Goal: Communication & Community: Answer question/provide support

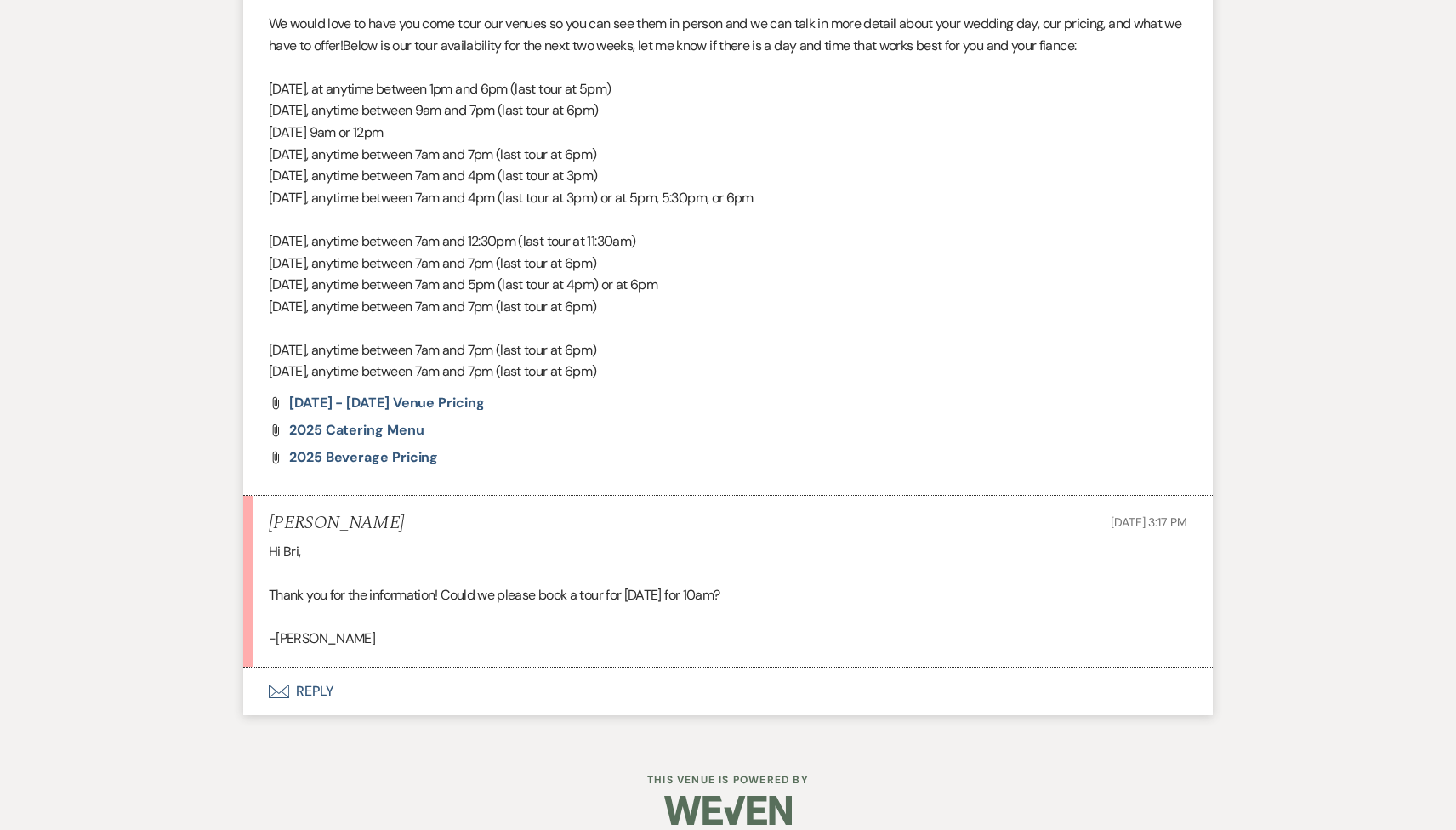
scroll to position [1306, 0]
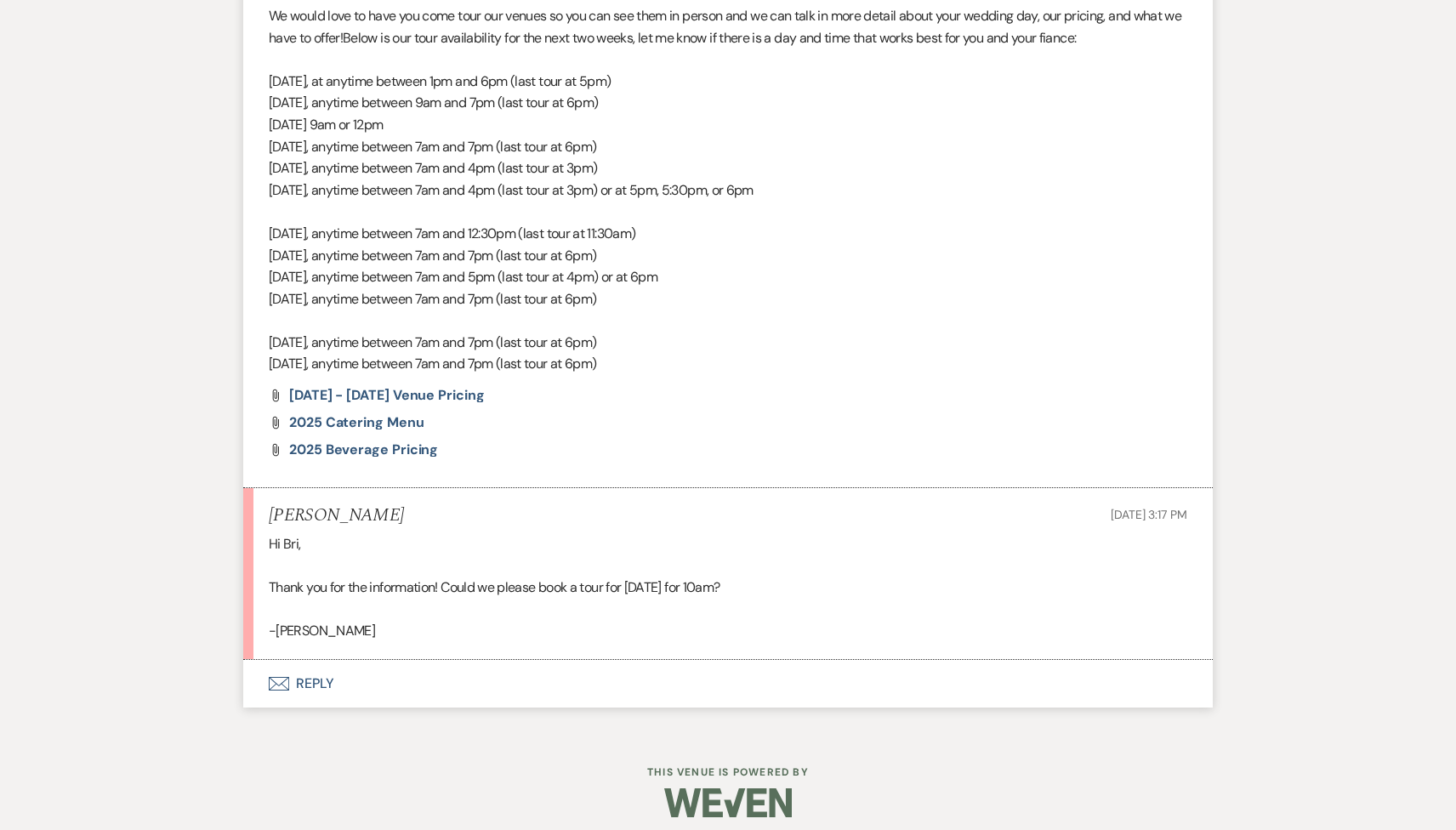
click at [430, 694] on button "Envelope Reply" at bounding box center [728, 684] width 969 height 47
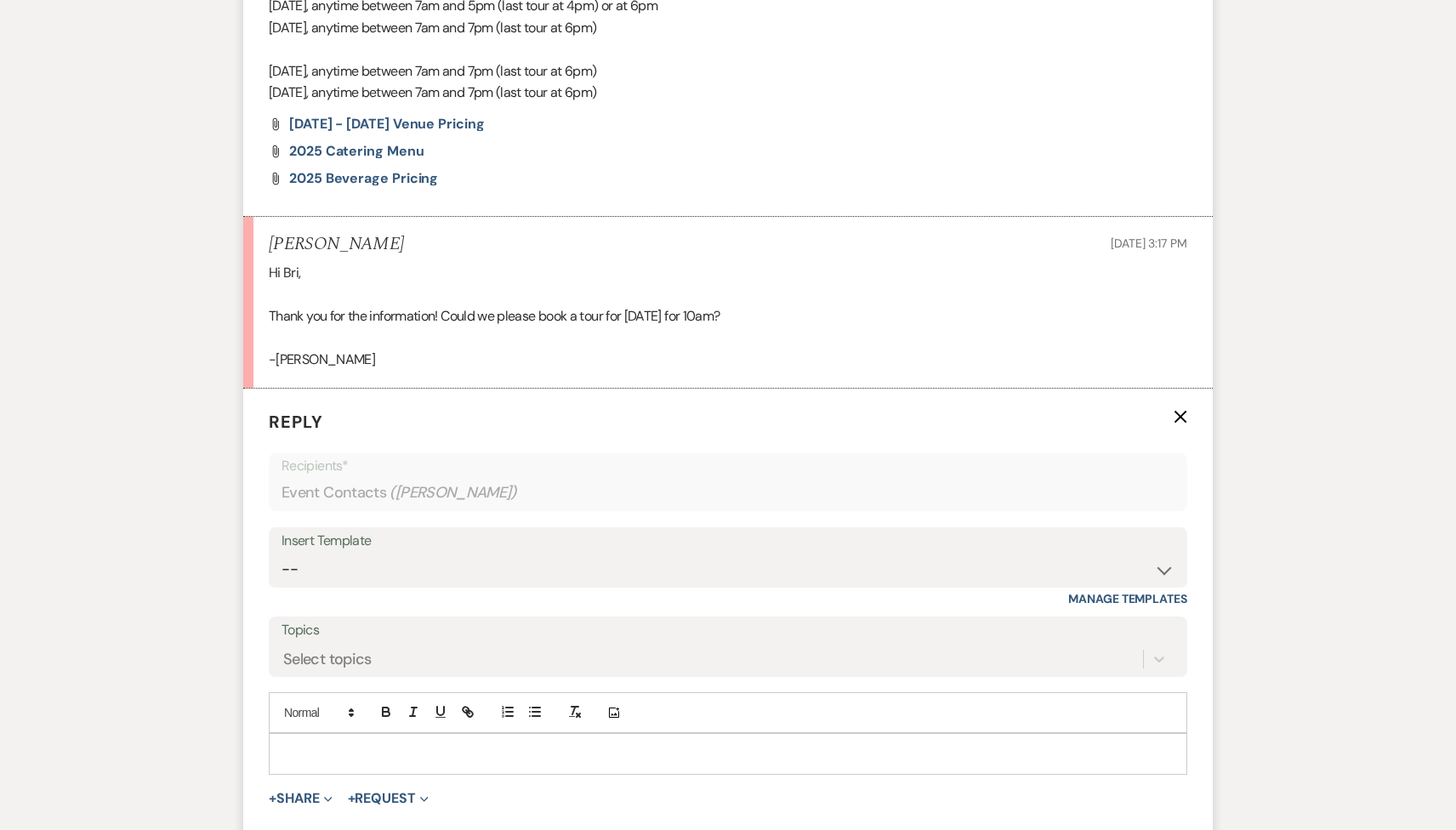
scroll to position [1656, 0]
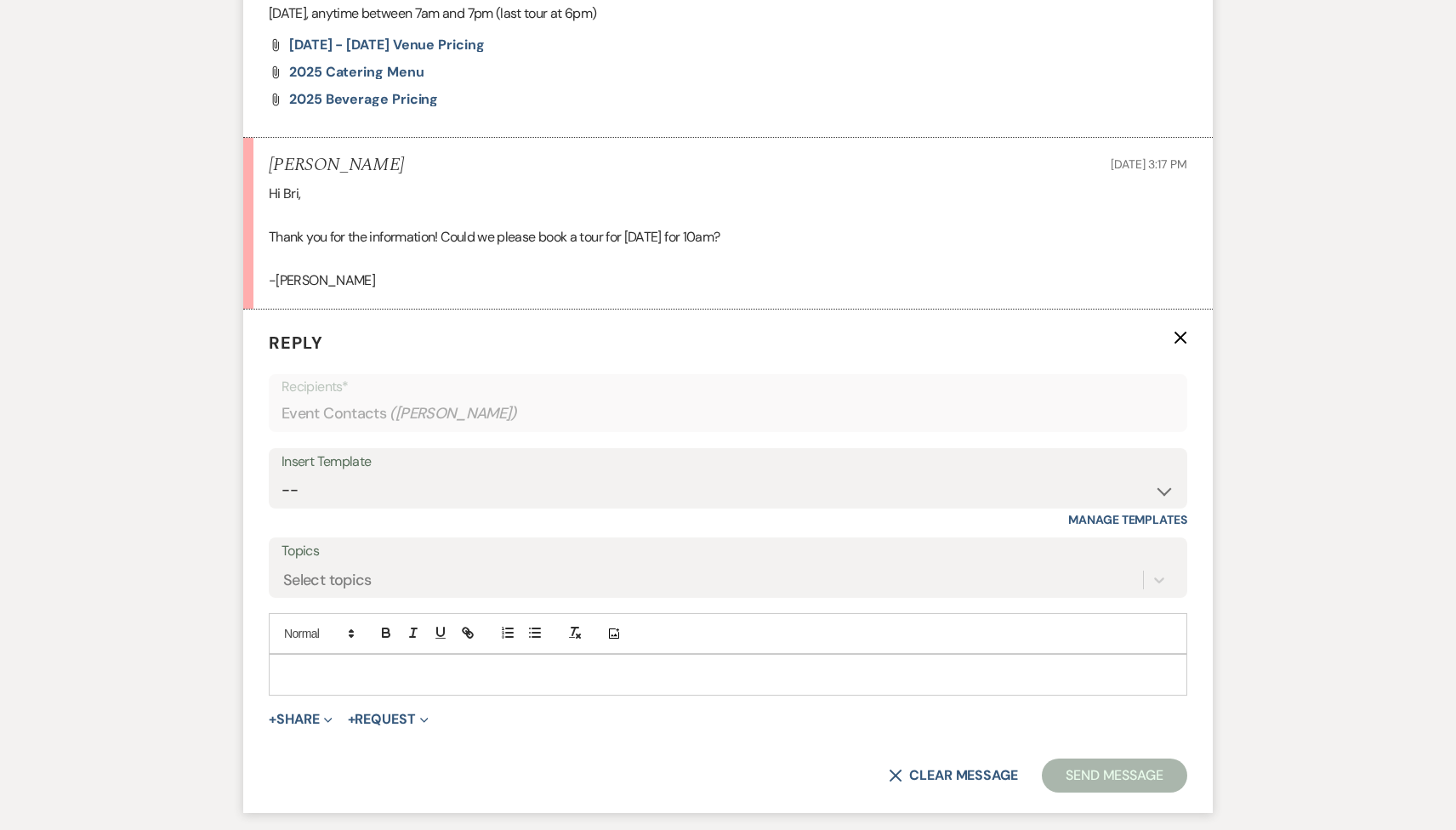
click at [381, 683] on p at bounding box center [728, 675] width 891 height 19
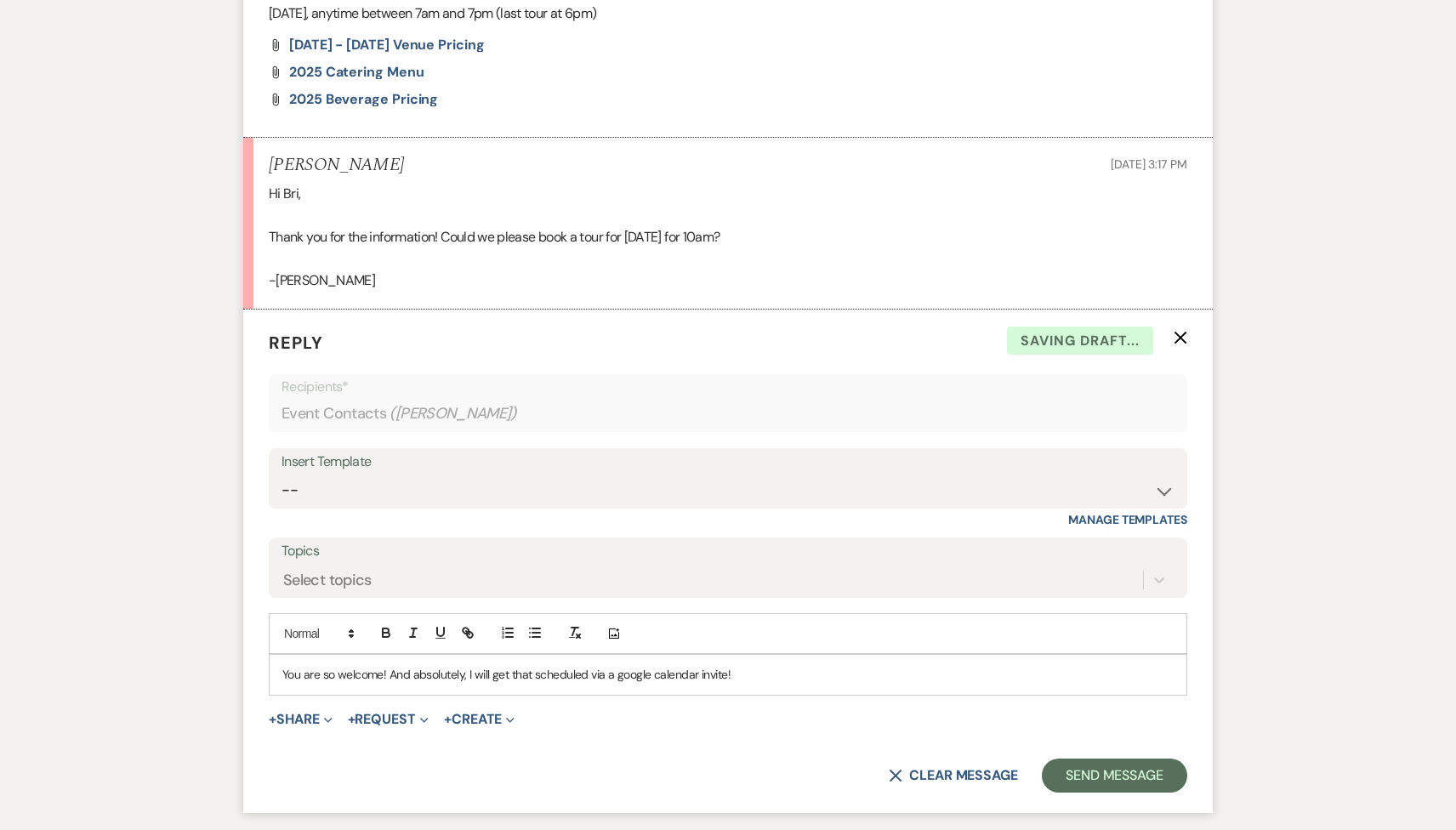
drag, startPoint x: 369, startPoint y: 166, endPoint x: 266, endPoint y: 162, distance: 103.1
click at [266, 162] on li "Rachel Stanciu Sep 15, 2025, 3:17 PM Hi Bri, Thank you for the information! Cou…" at bounding box center [728, 223] width 969 height 172
copy h5 "Rachel Stanciu"
click at [1084, 766] on button "Send Message" at bounding box center [1115, 776] width 145 height 34
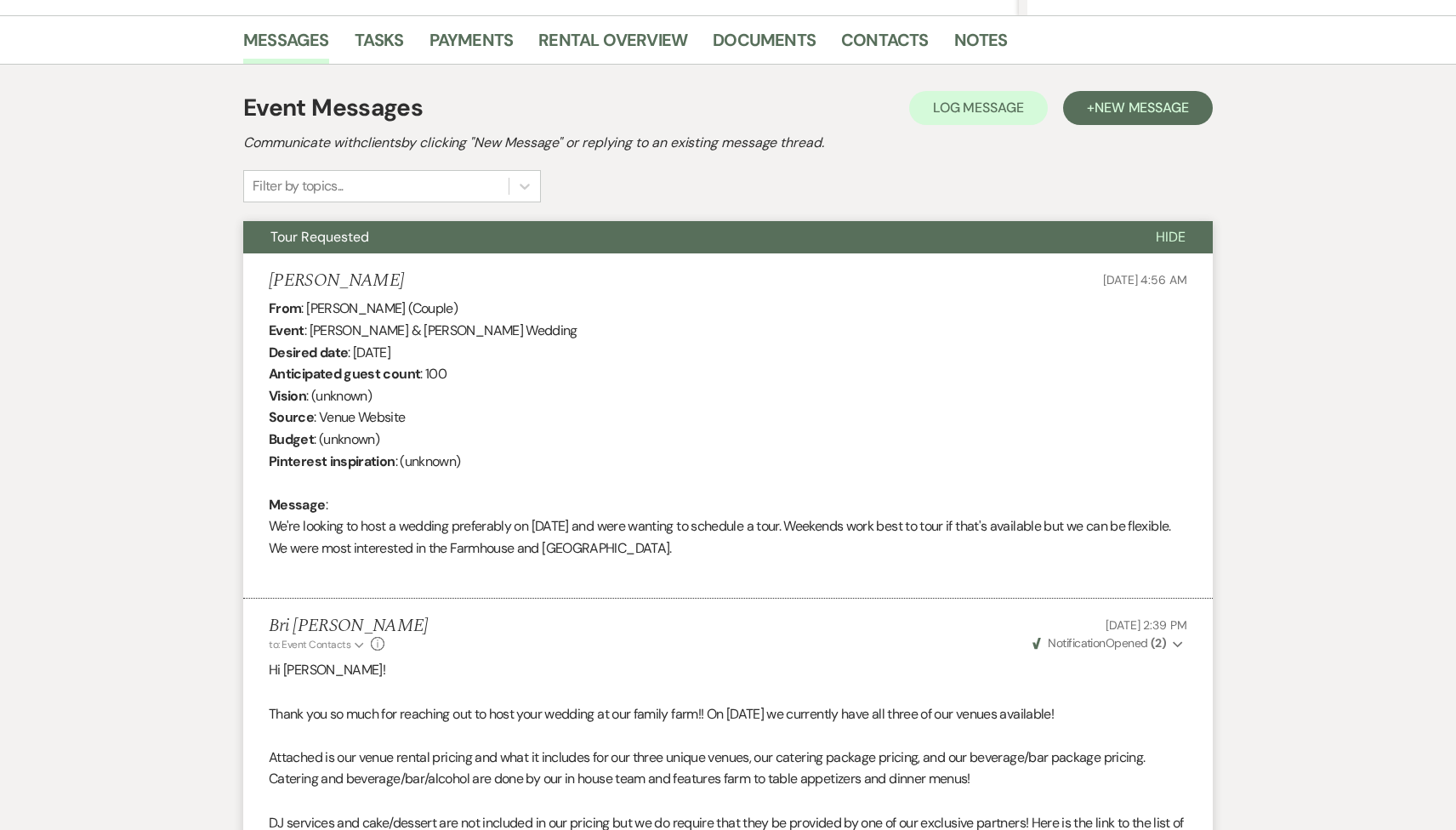
scroll to position [0, 0]
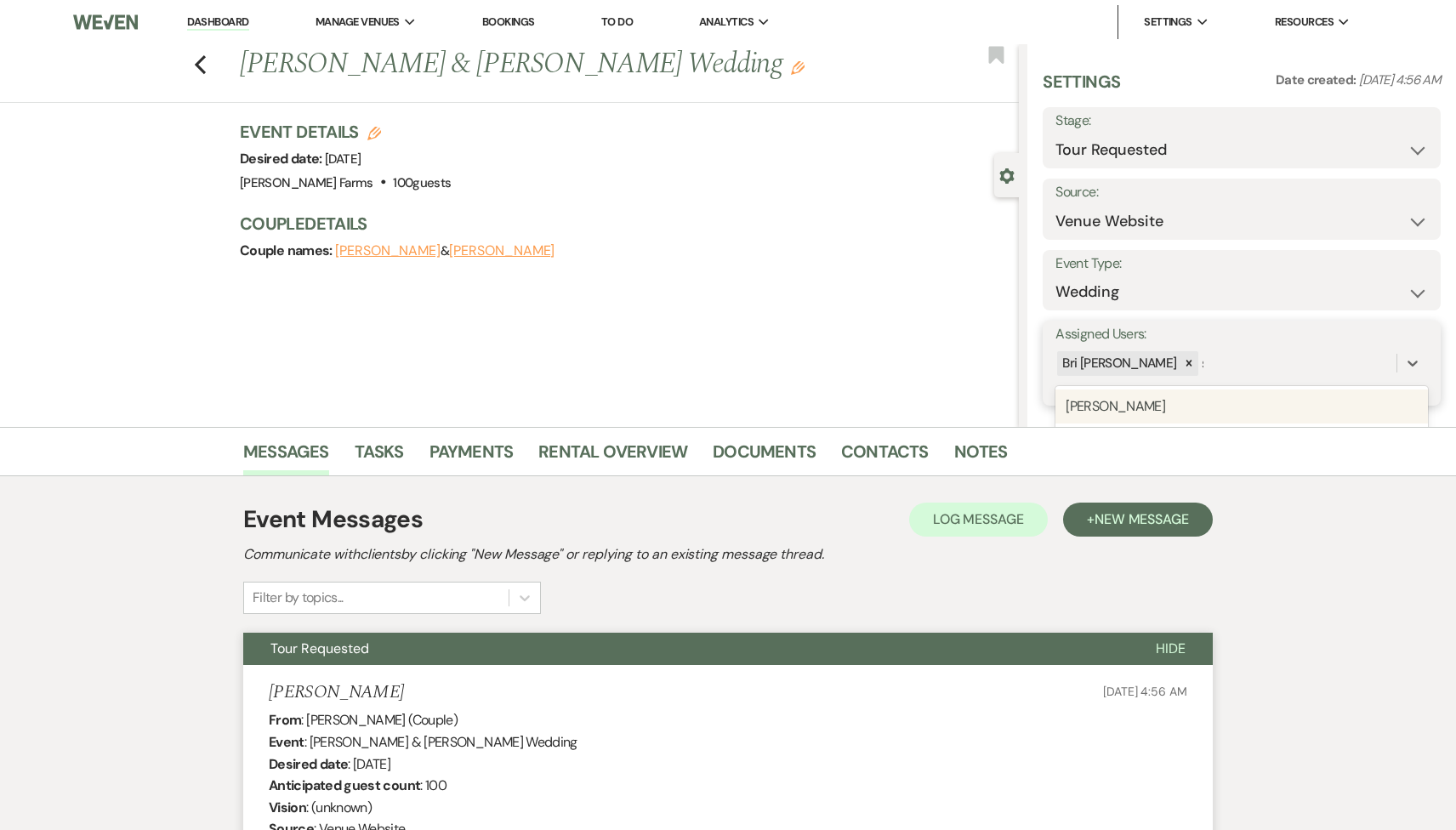
click at [1204, 360] on div "Bri Schnepf s" at bounding box center [1226, 363] width 341 height 30
type input "sa"
click at [1209, 397] on div "Savannah Cammisa" at bounding box center [1242, 406] width 372 height 34
click at [1376, 368] on button "Save" at bounding box center [1399, 363] width 84 height 34
click at [1195, 140] on select "Inquiry Follow Up Tour Requested Tour Confirmed Toured Proposal Sent Booked Lost" at bounding box center [1242, 150] width 372 height 34
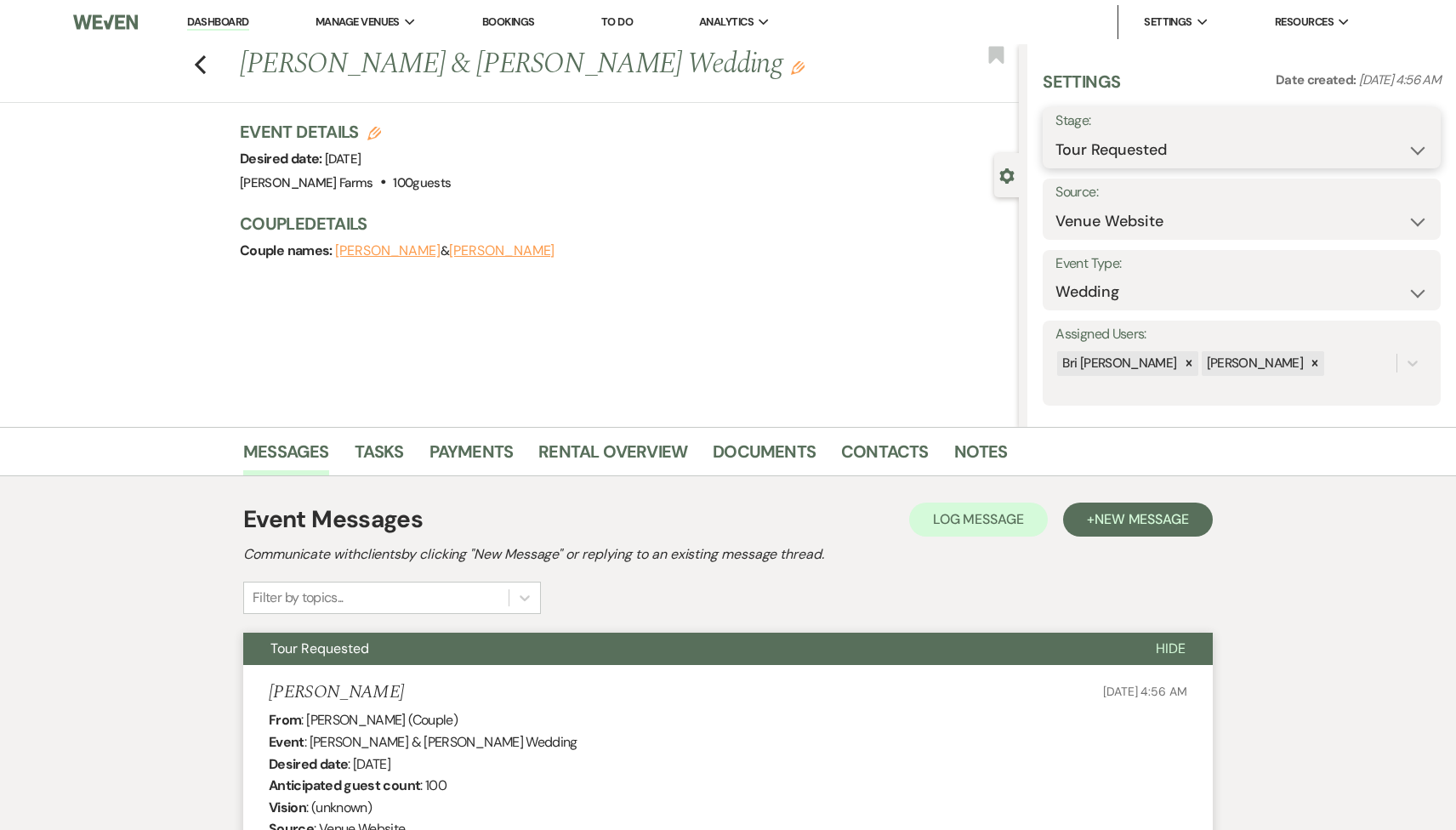
select select "4"
click at [1056, 133] on select "Inquiry Follow Up Tour Requested Tour Confirmed Toured Proposal Sent Booked Lost" at bounding box center [1242, 150] width 372 height 34
click at [1367, 142] on button "Save" at bounding box center [1398, 137] width 84 height 34
click at [860, 450] on link "Contacts" at bounding box center [885, 456] width 87 height 37
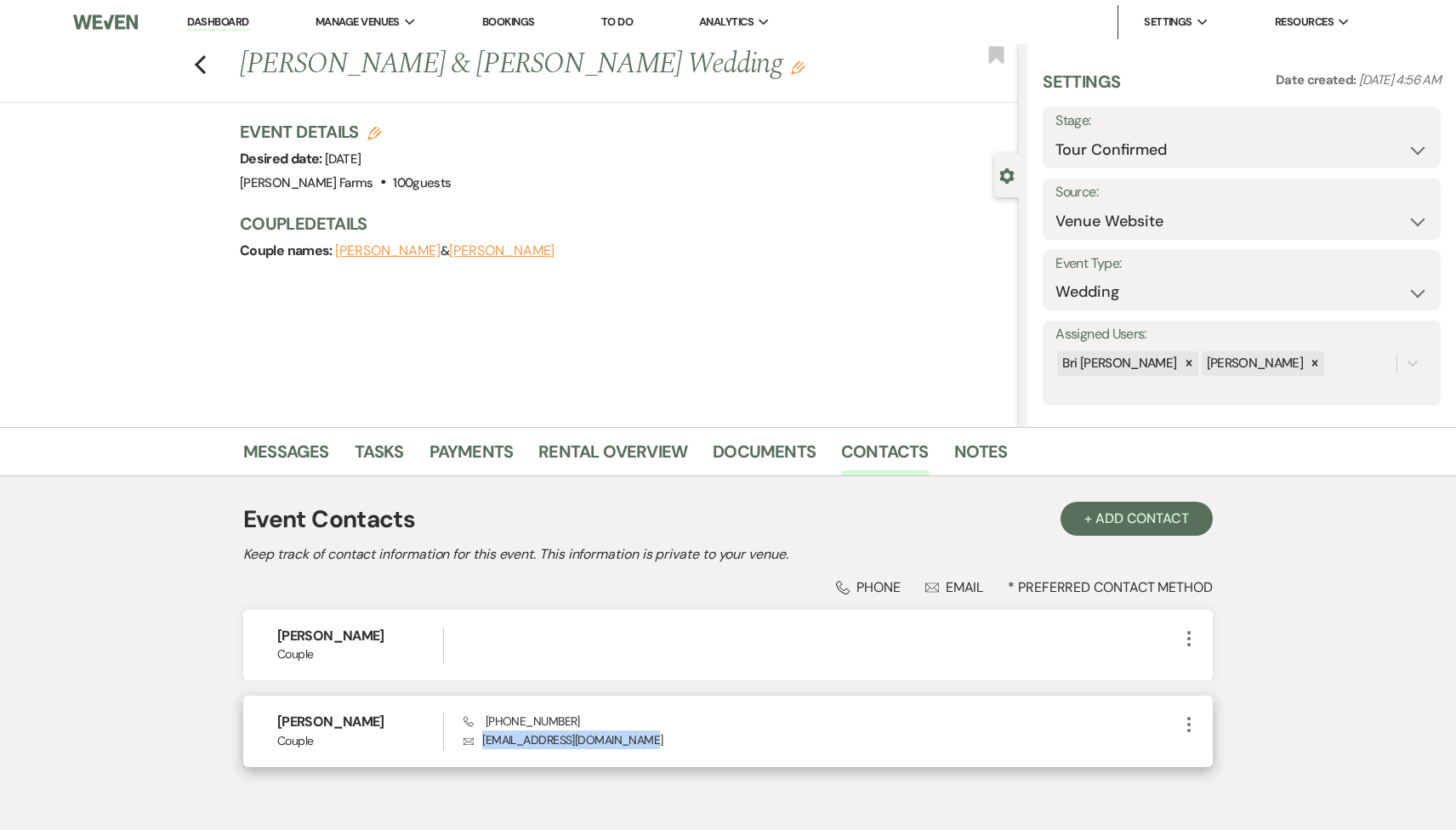
drag, startPoint x: 649, startPoint y: 744, endPoint x: 478, endPoint y: 742, distance: 171.0
click at [478, 742] on p "Envelope Hawaiiflowersdogs@yahoo.com" at bounding box center [821, 740] width 715 height 19
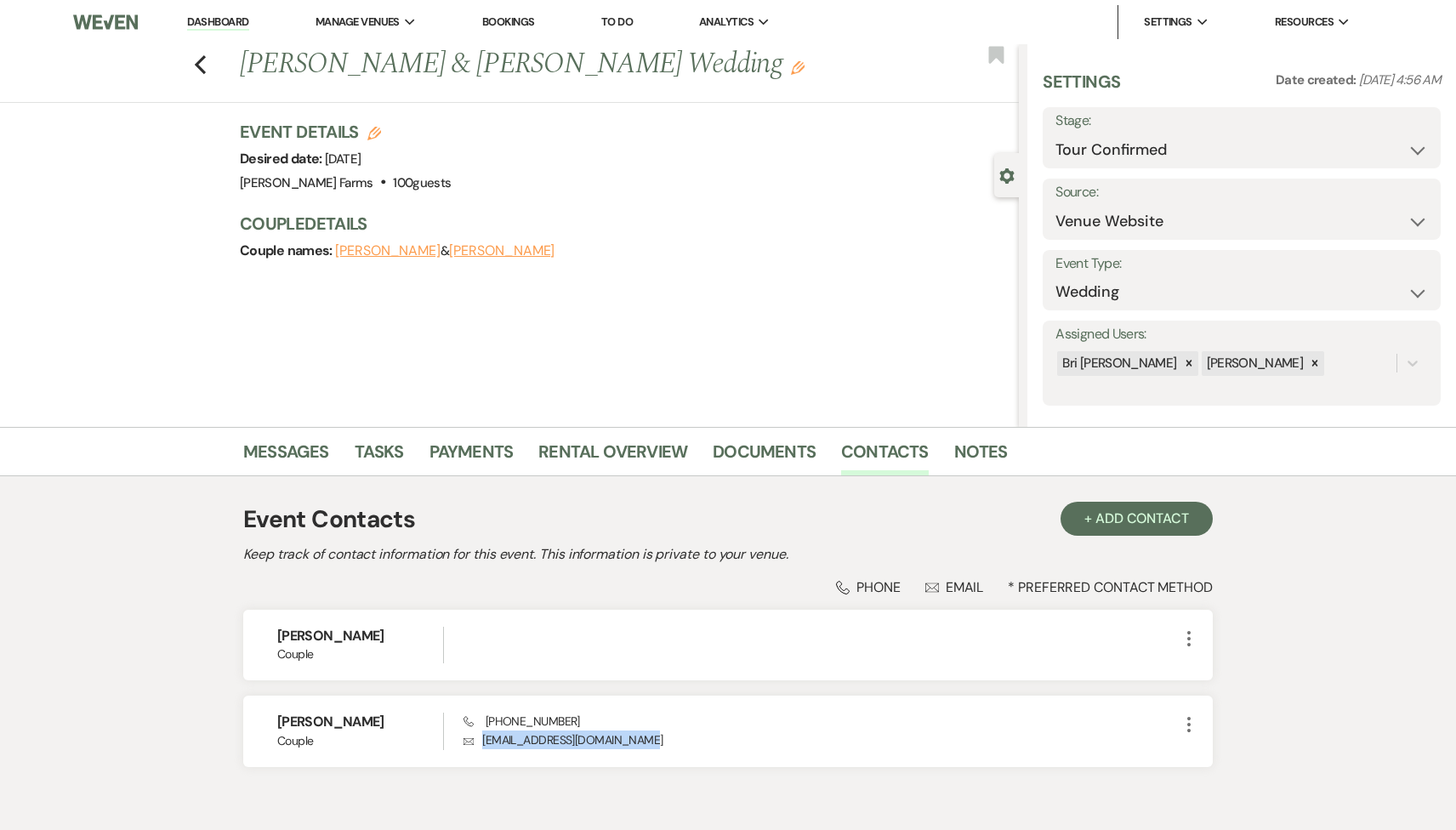
copy p "Hawaiiflowersdogs@yahoo.com"
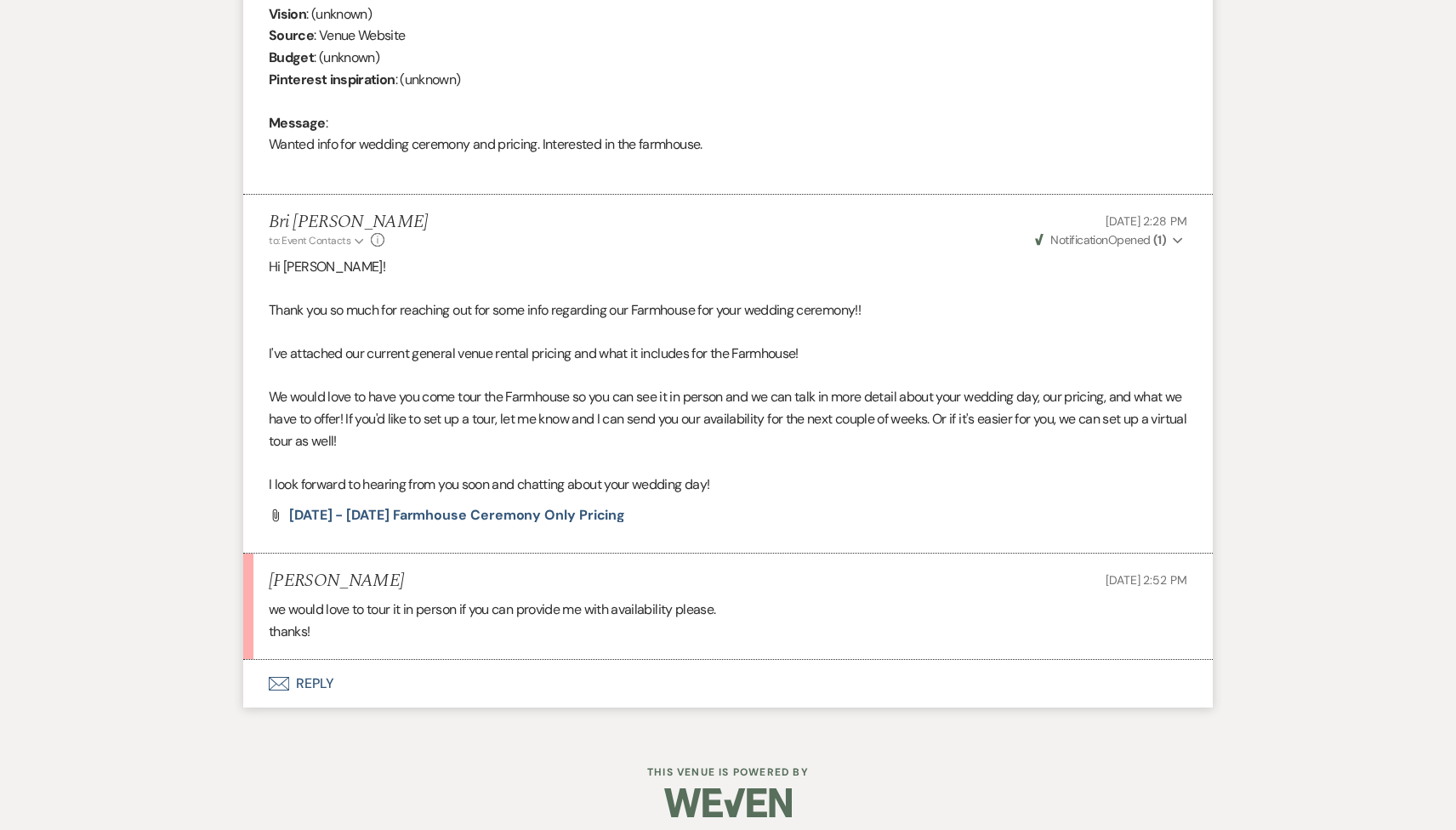
scroll to position [806, 0]
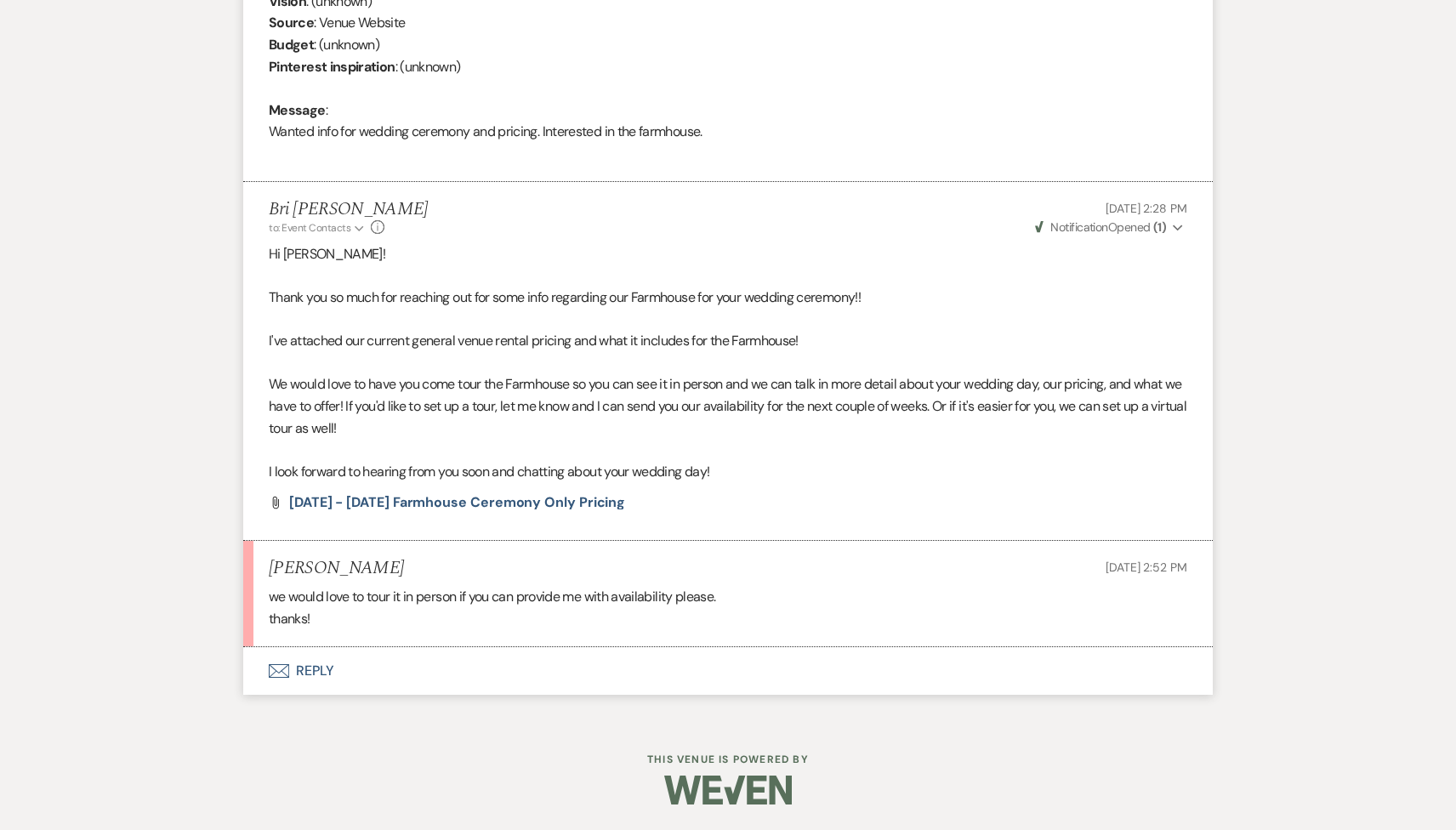
click at [427, 670] on button "Envelope Reply" at bounding box center [728, 671] width 969 height 47
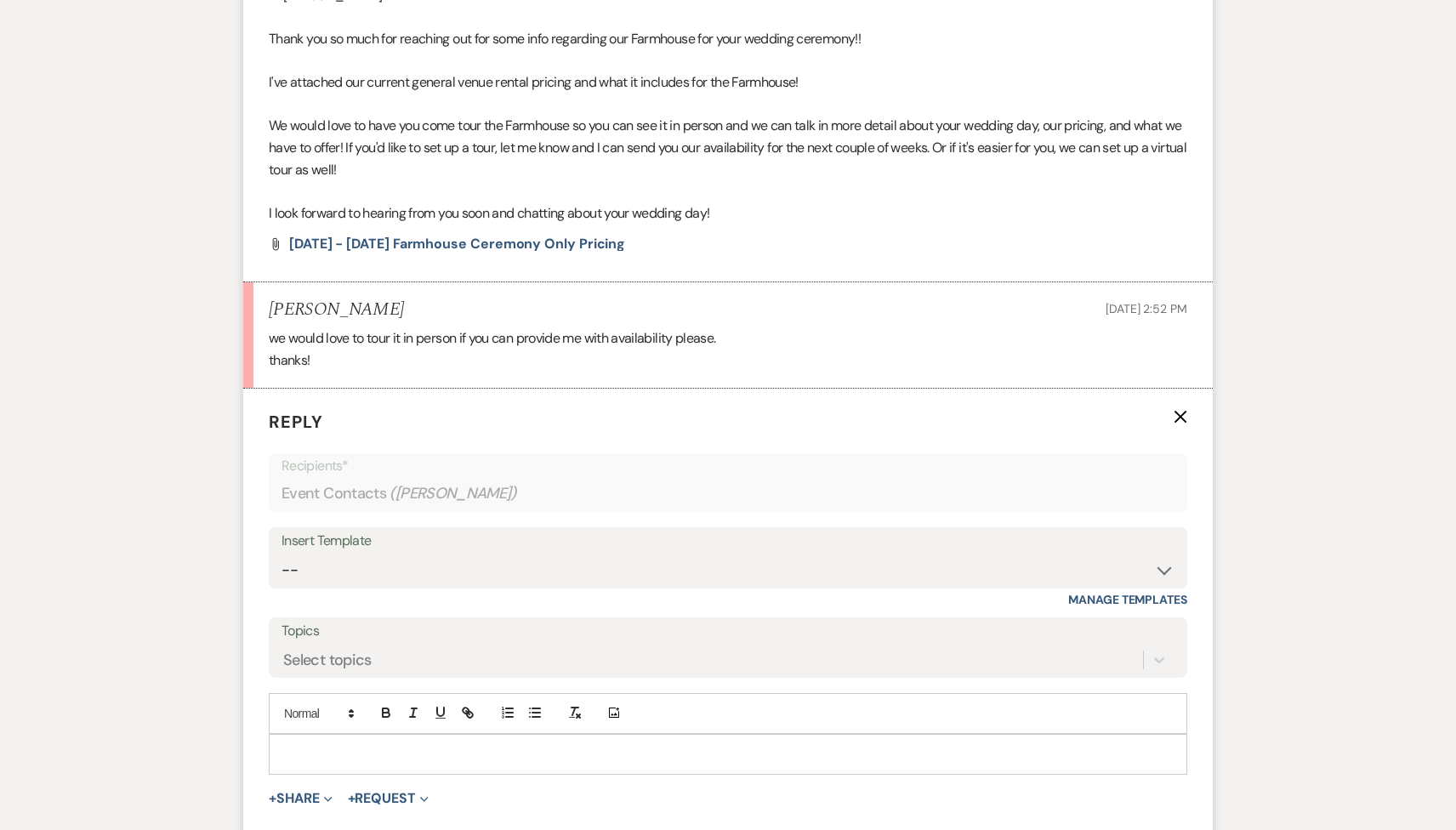
scroll to position [1243, 0]
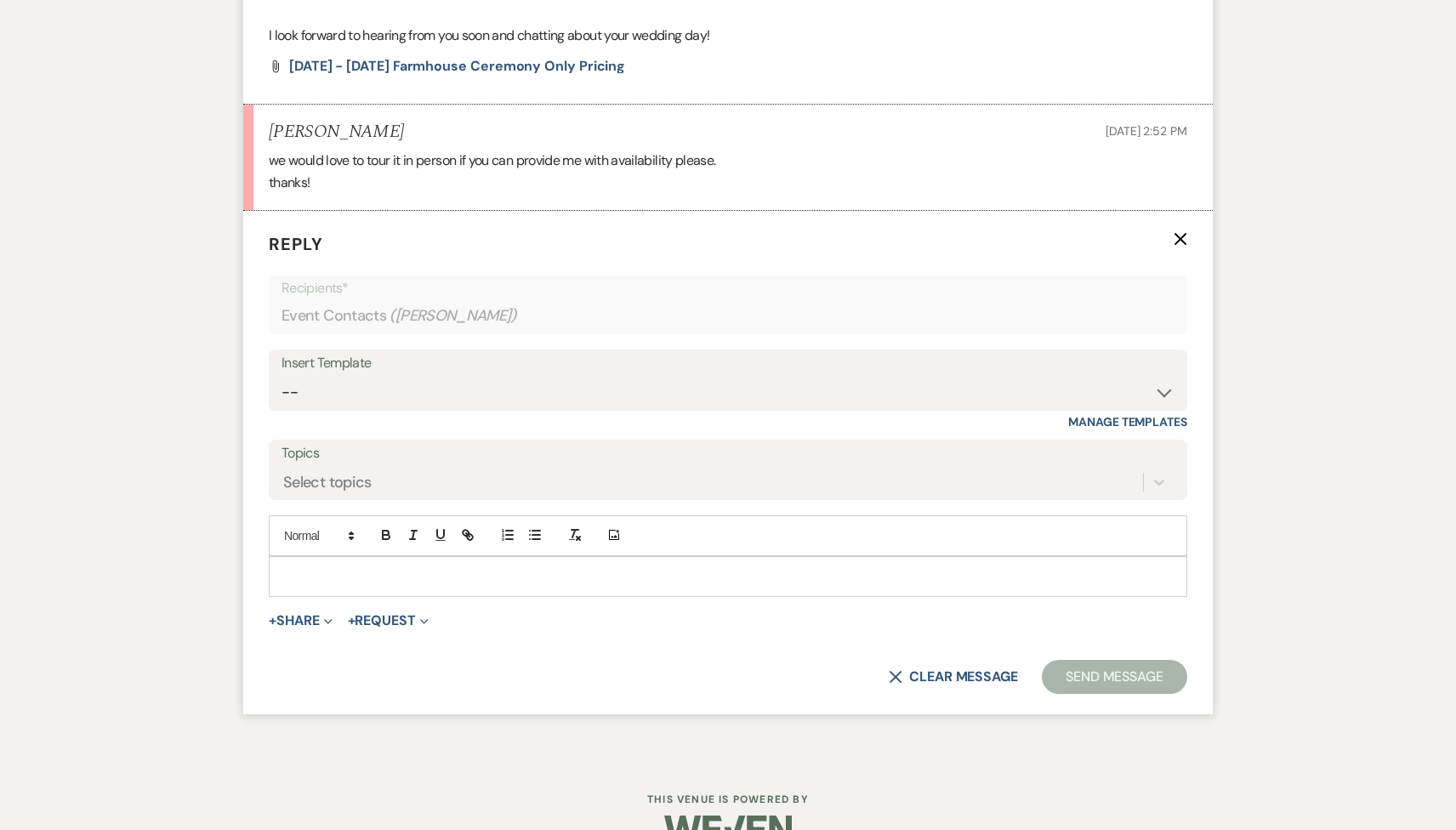
click at [368, 580] on p at bounding box center [728, 577] width 891 height 19
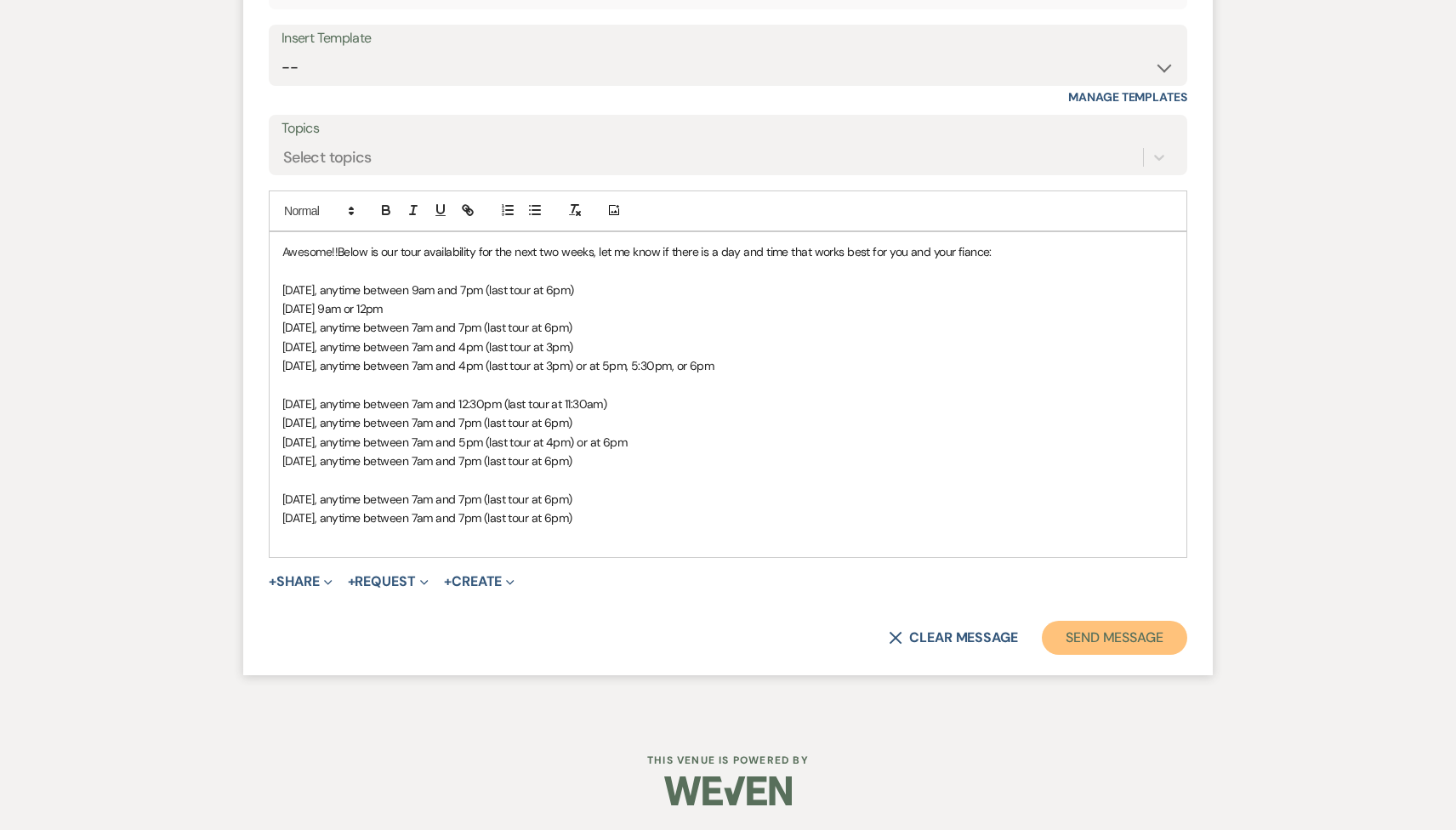
click at [1111, 633] on button "Send Message" at bounding box center [1115, 637] width 145 height 34
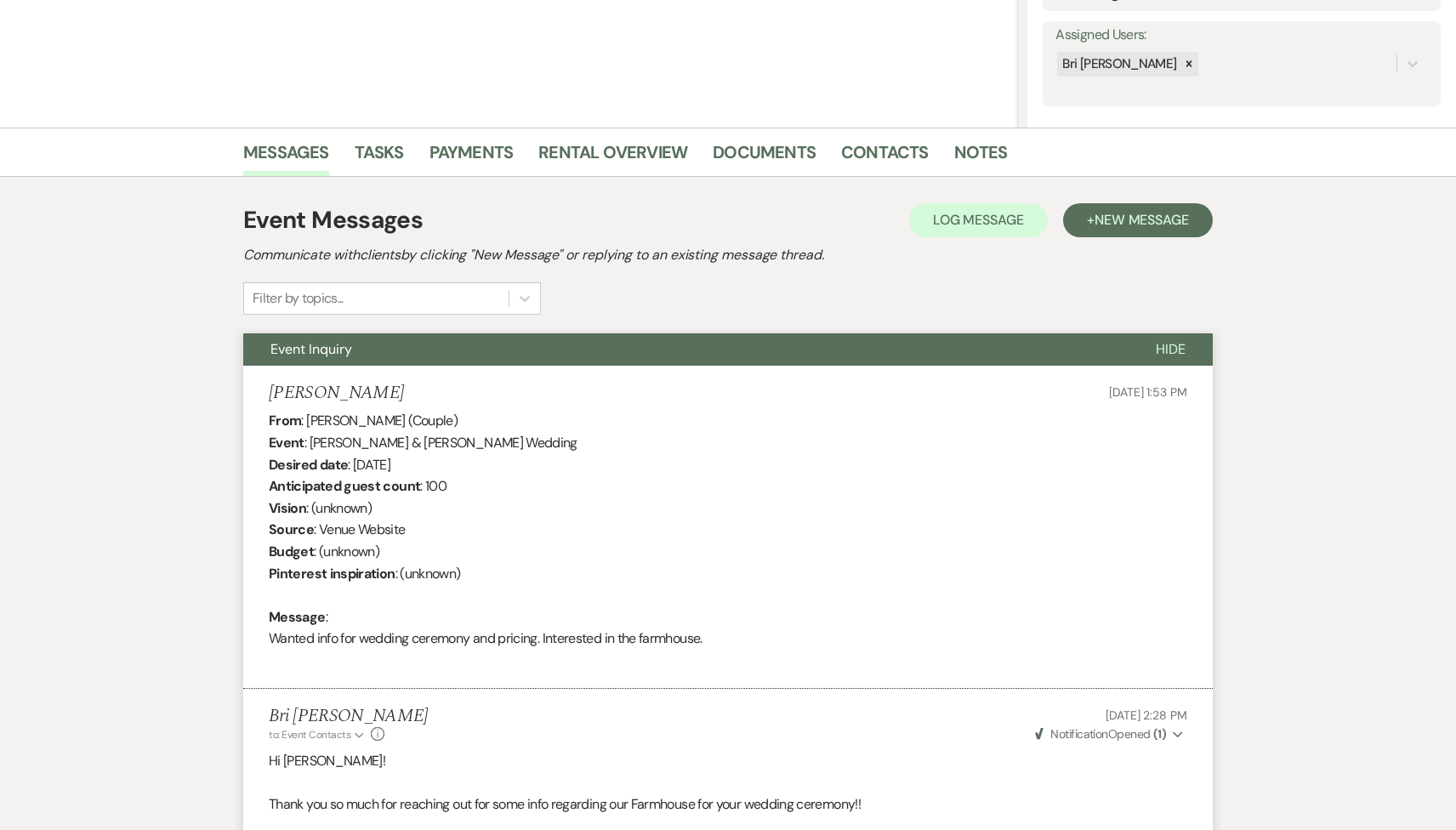
scroll to position [0, 0]
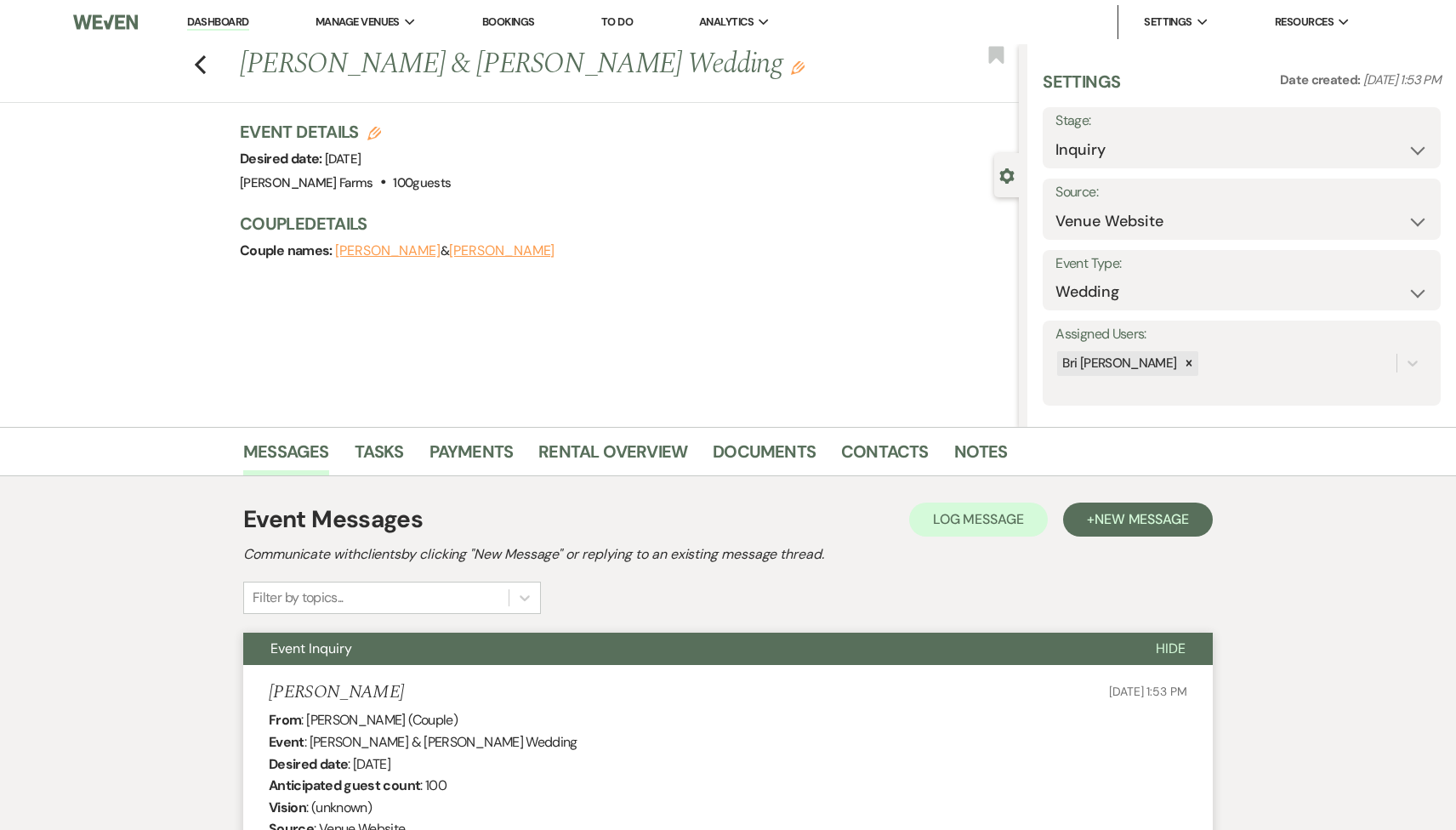
click at [1118, 133] on label "Stage:" at bounding box center [1242, 121] width 372 height 25
click at [1118, 149] on select "Inquiry Follow Up Tour Requested Tour Confirmed Toured Proposal Sent Booked Lost" at bounding box center [1242, 150] width 372 height 34
select select "2"
click at [1056, 133] on select "Inquiry Follow Up Tour Requested Tour Confirmed Toured Proposal Sent Booked Lost" at bounding box center [1242, 150] width 372 height 34
click at [1389, 147] on button "Save" at bounding box center [1398, 137] width 84 height 34
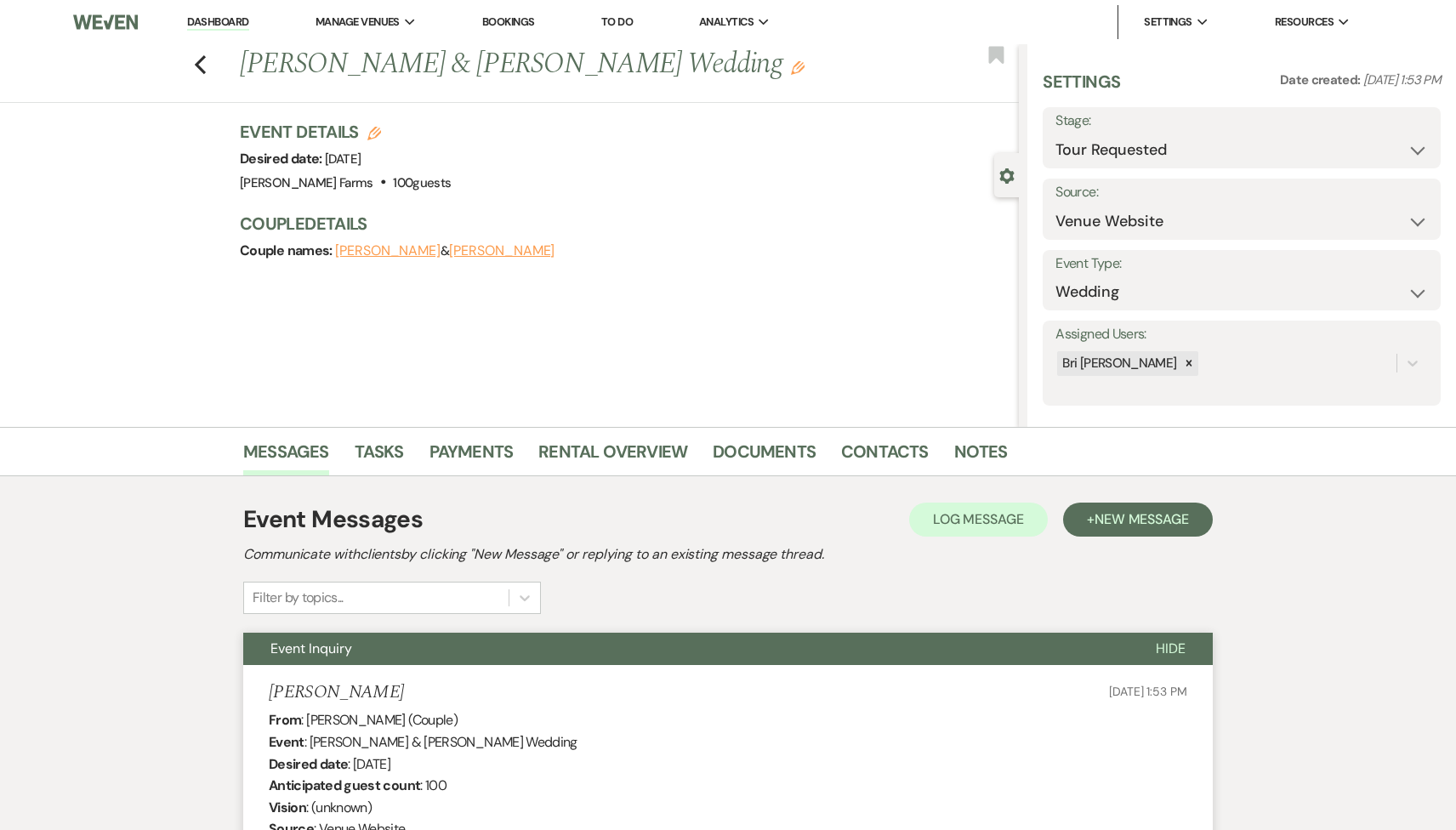
click at [204, 24] on link "Dashboard" at bounding box center [217, 23] width 61 height 16
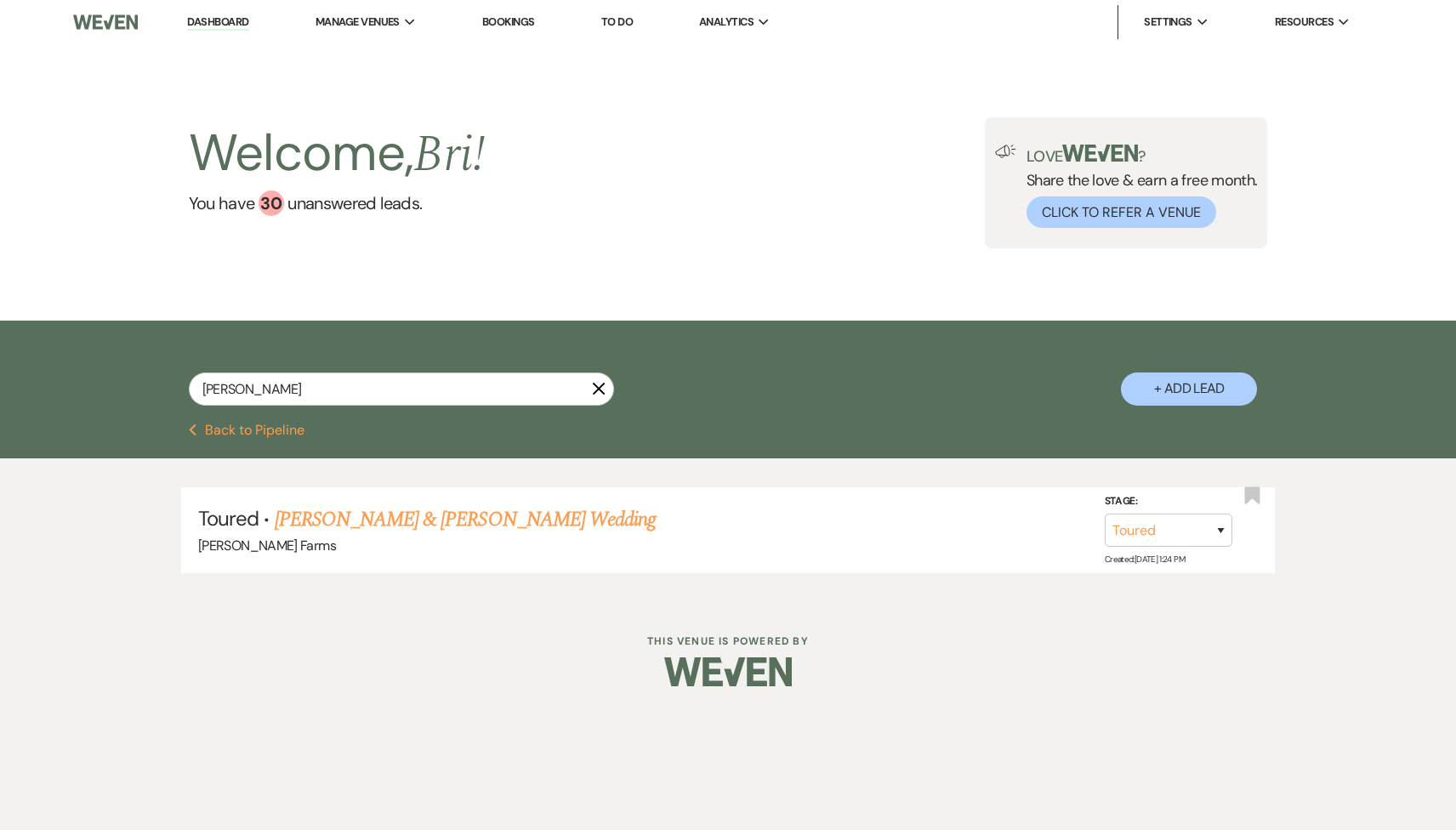
select select "5"
click at [271, 438] on button "Previous Back to Pipeline" at bounding box center [247, 430] width 116 height 14
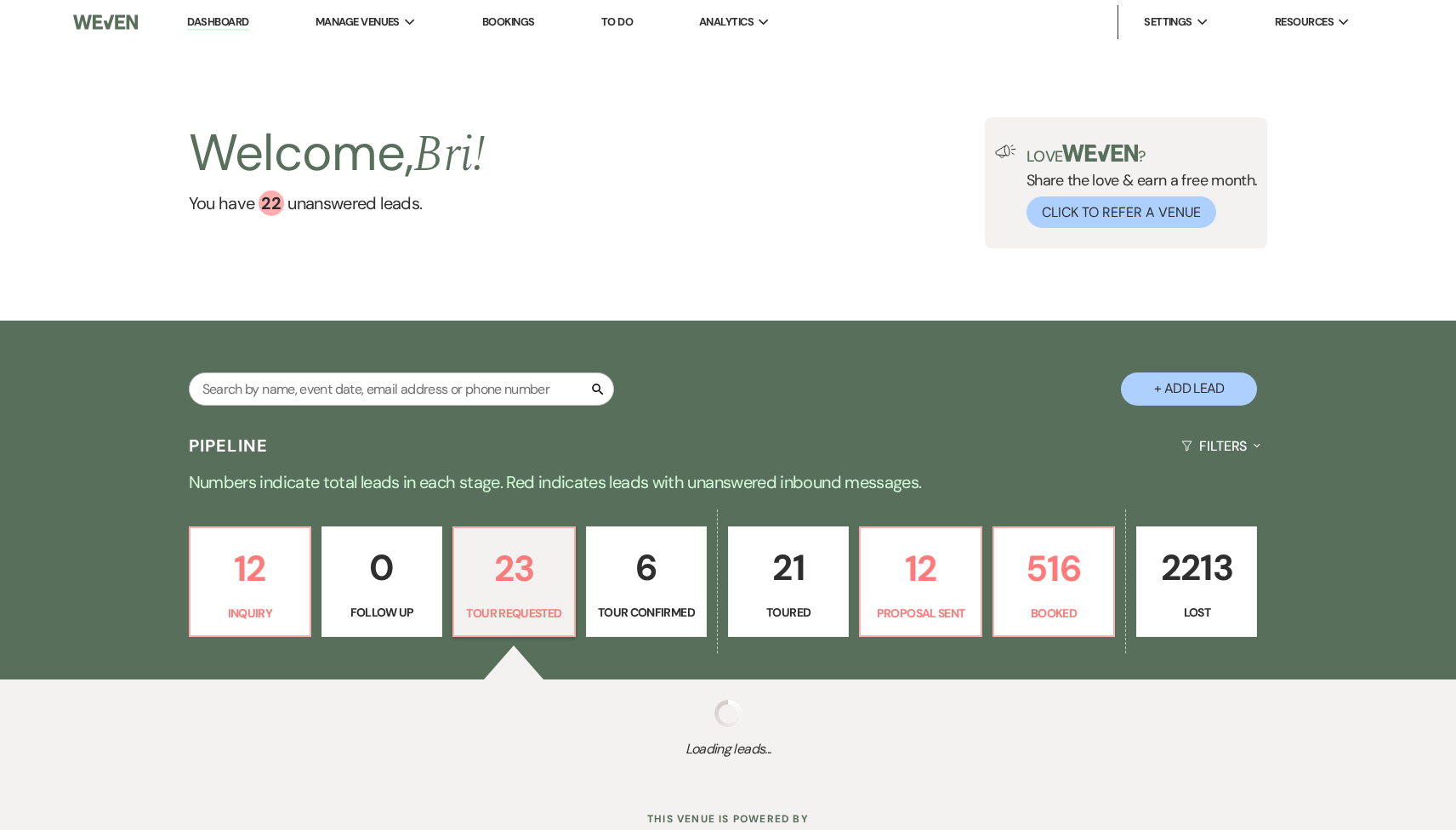
select select "2"
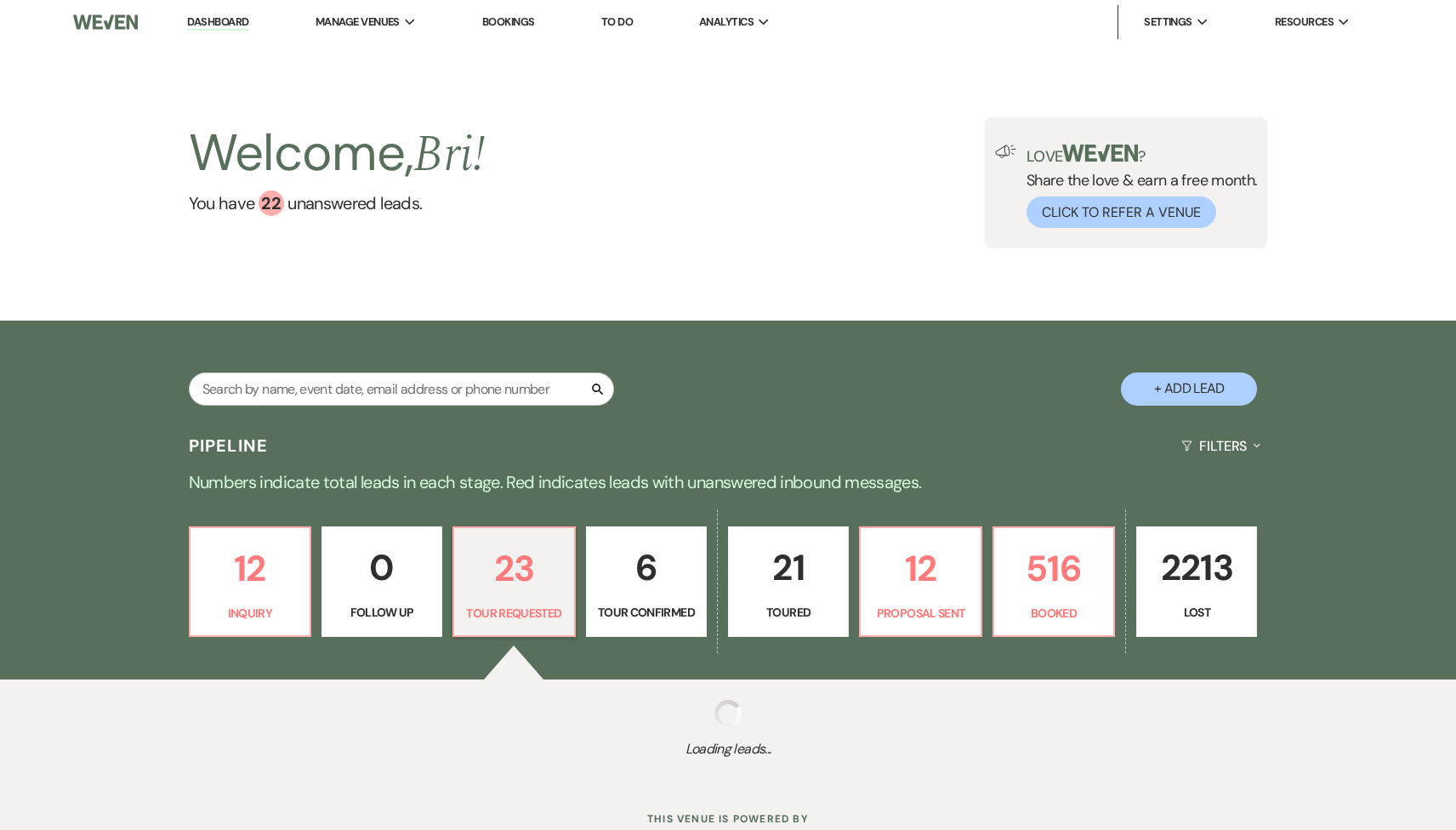
select select "2"
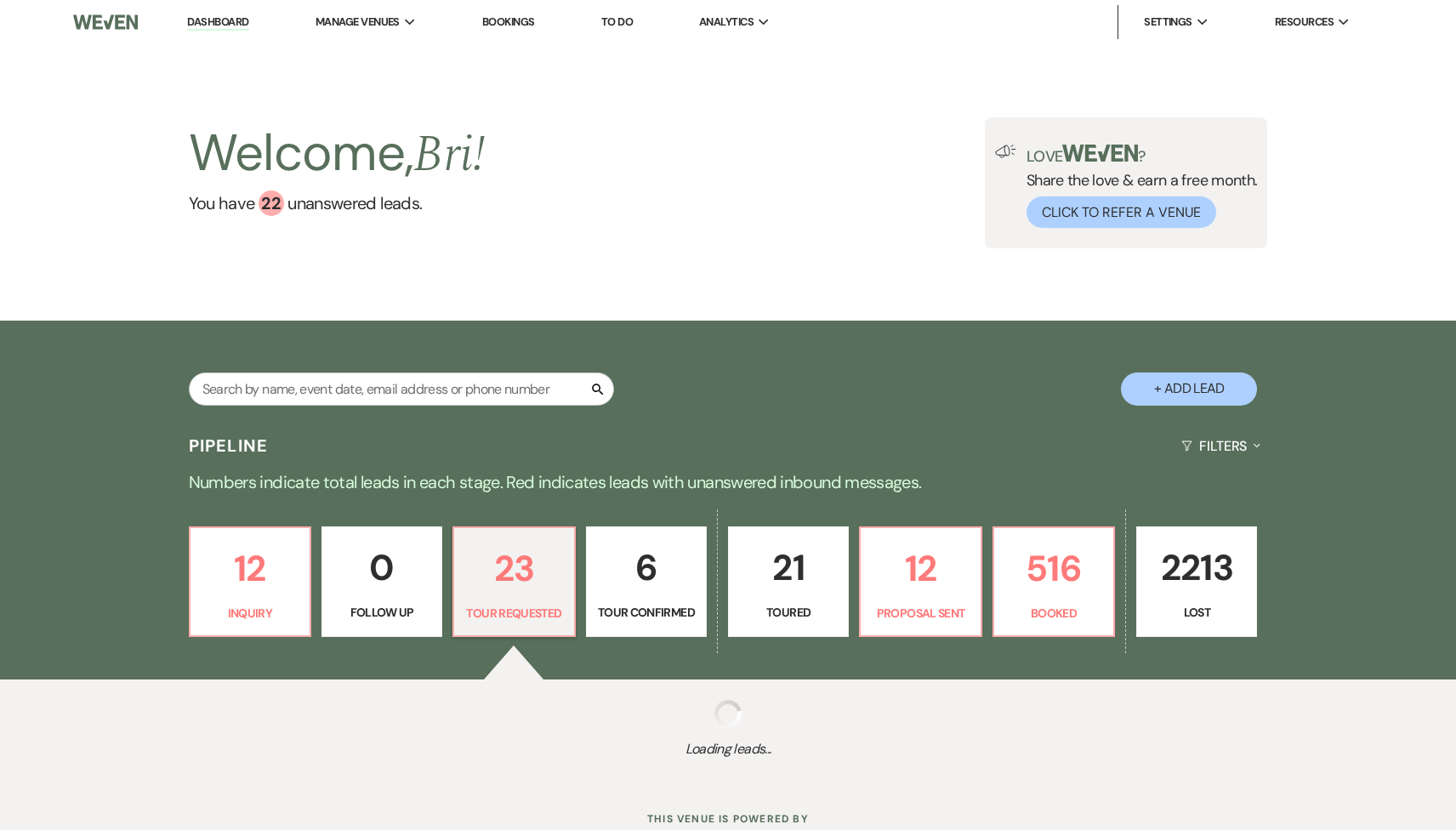
select select "2"
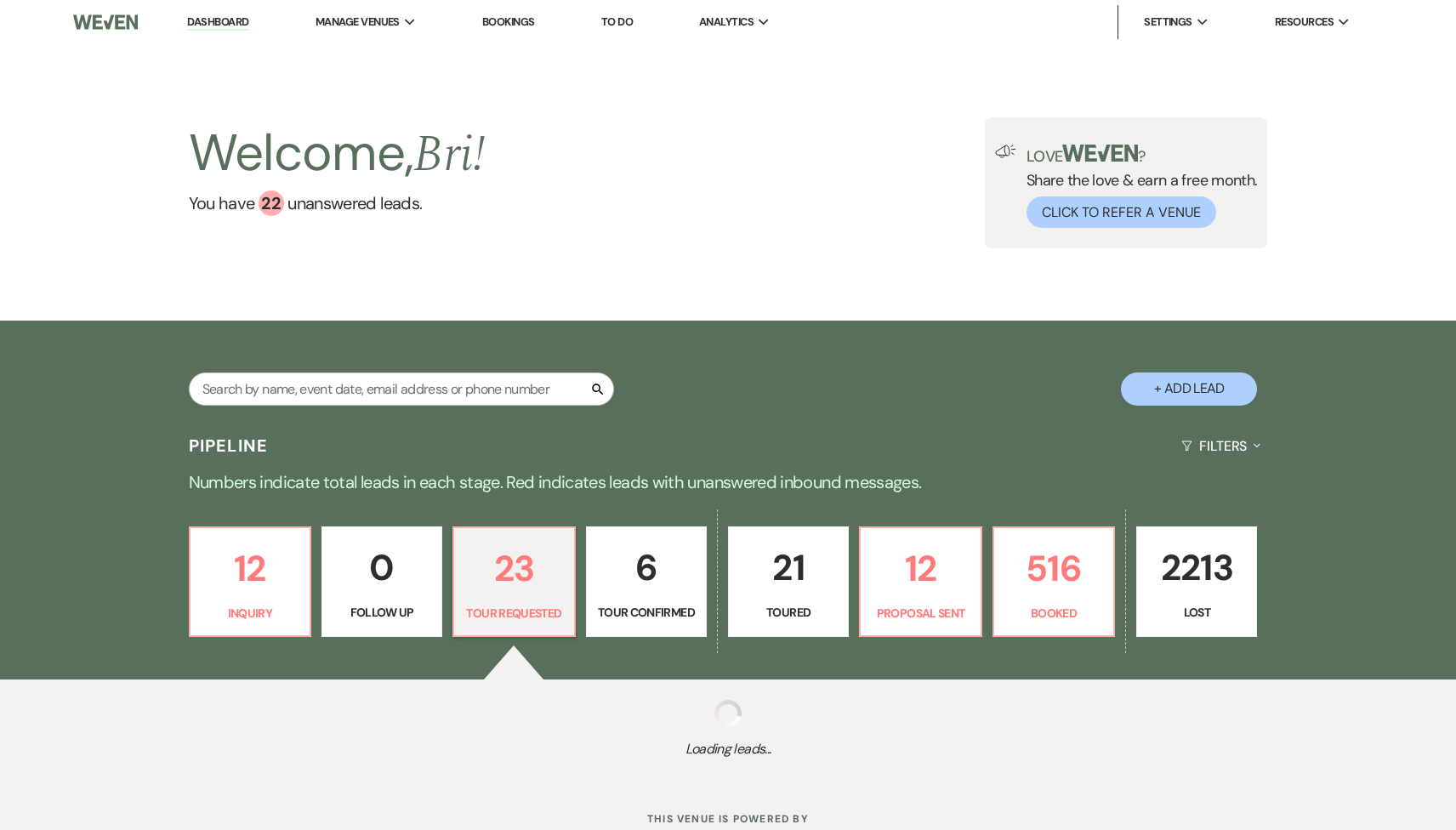
select select "2"
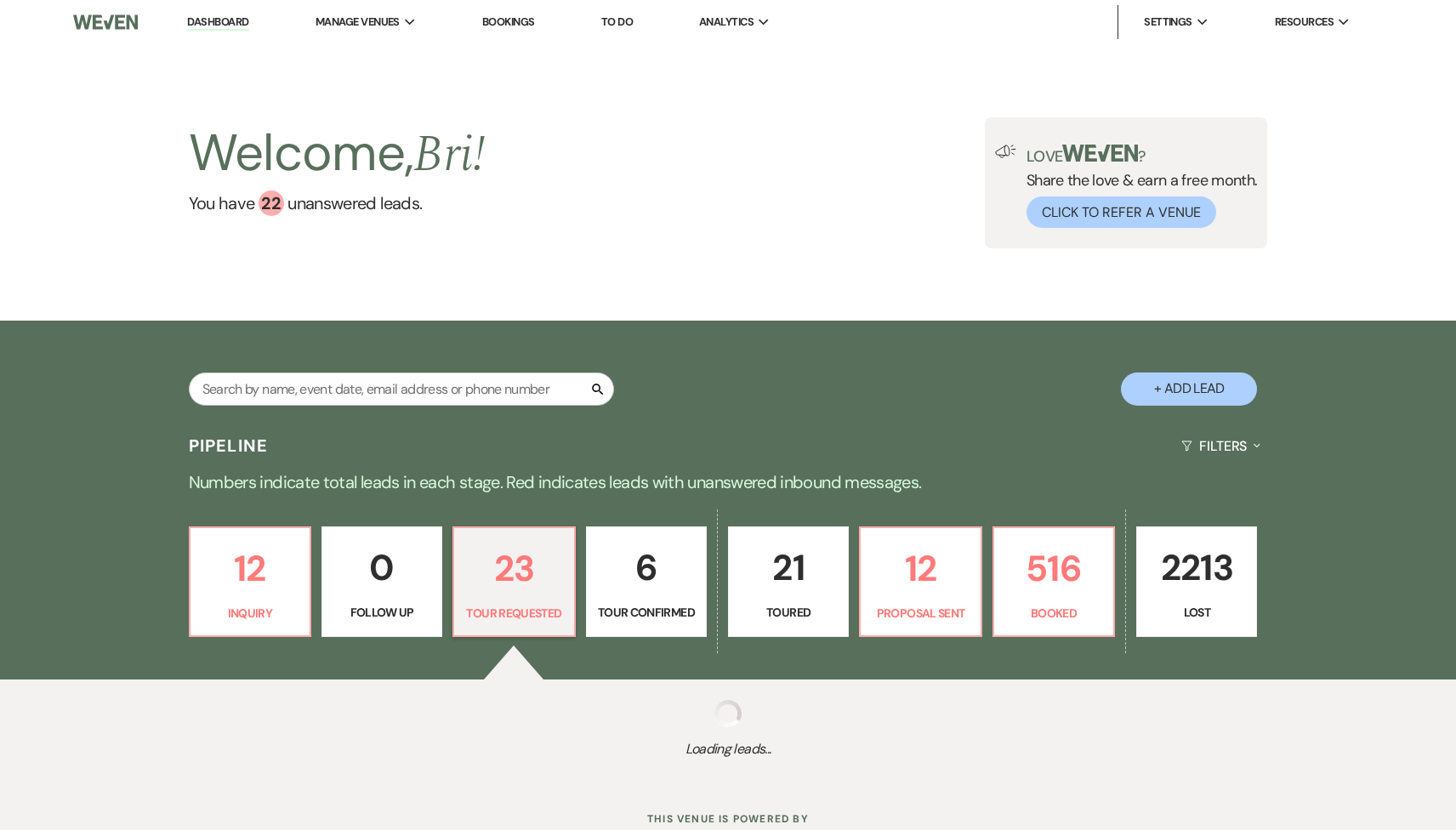
select select "2"
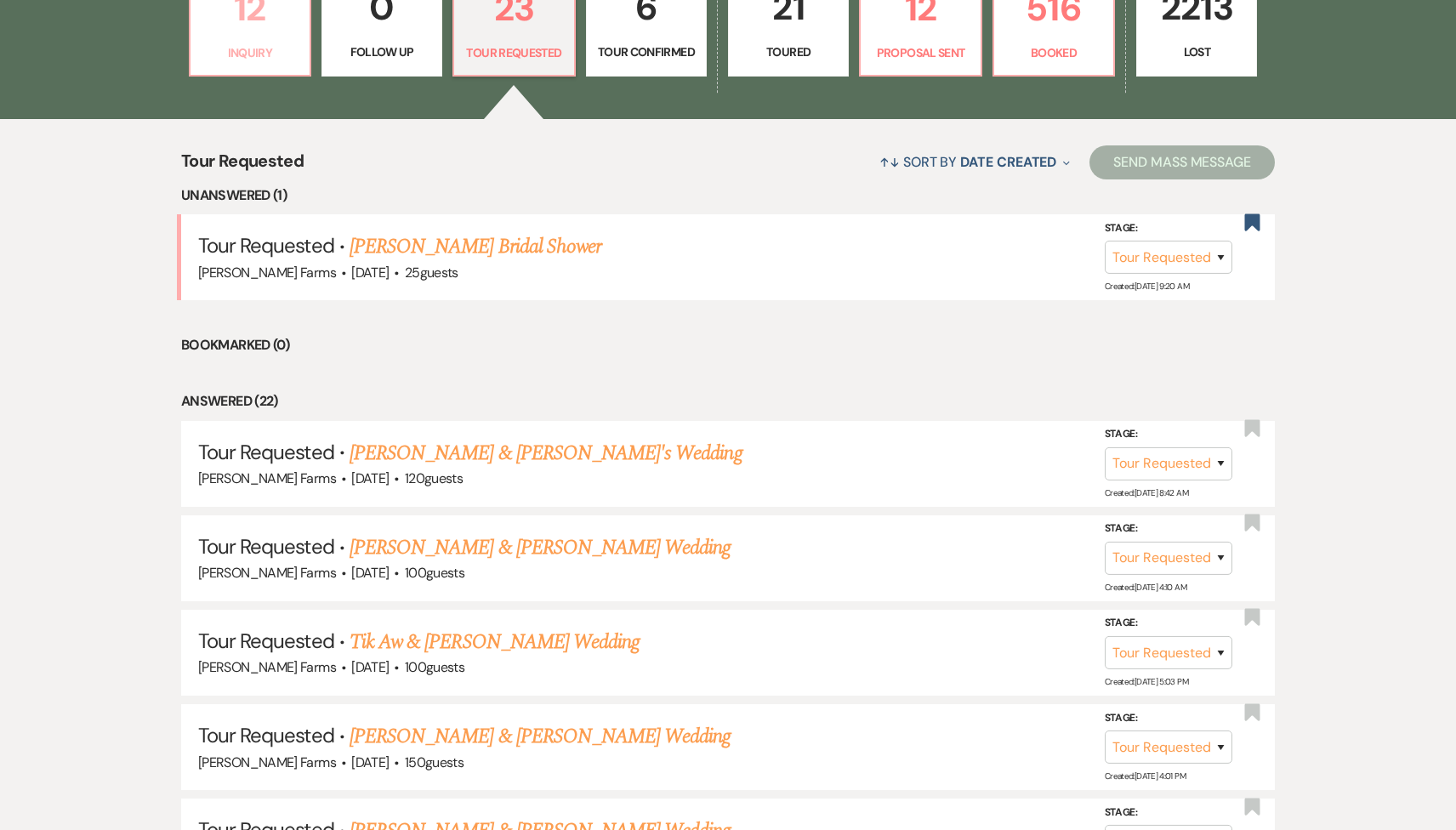
click at [292, 49] on p "Inquiry" at bounding box center [250, 53] width 99 height 19
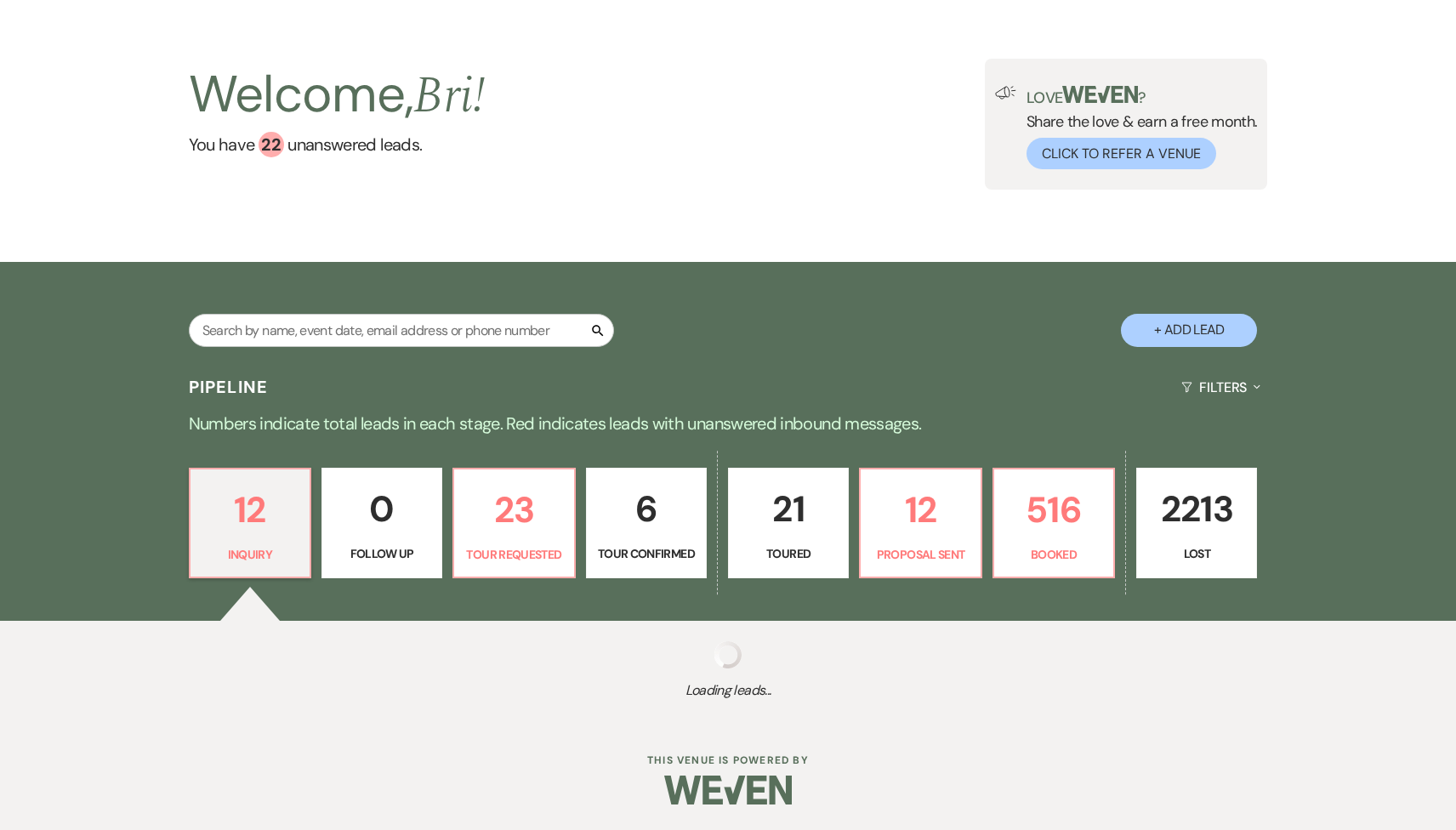
scroll to position [560, 0]
